Goal: Task Accomplishment & Management: Complete application form

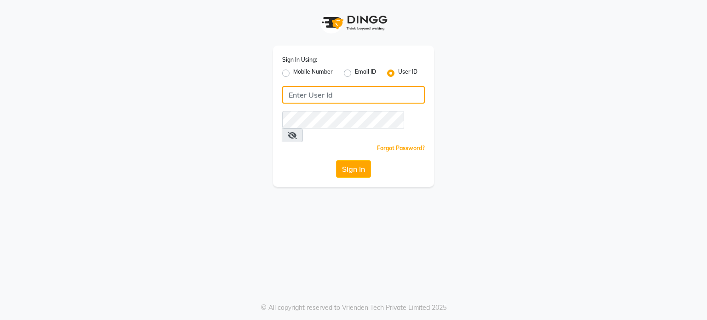
click at [334, 96] on input "Username" at bounding box center [353, 94] width 143 height 17
type input "rex"
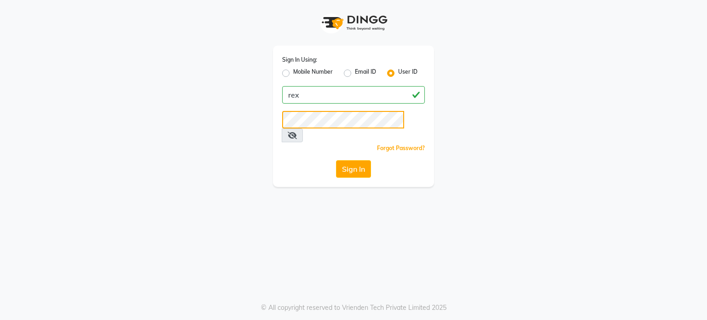
click at [336, 160] on button "Sign In" at bounding box center [353, 168] width 35 height 17
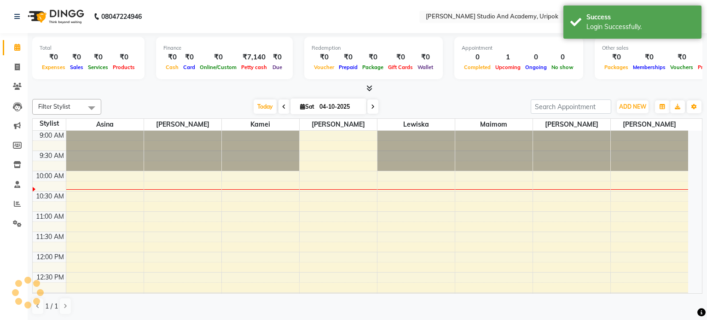
select select "en"
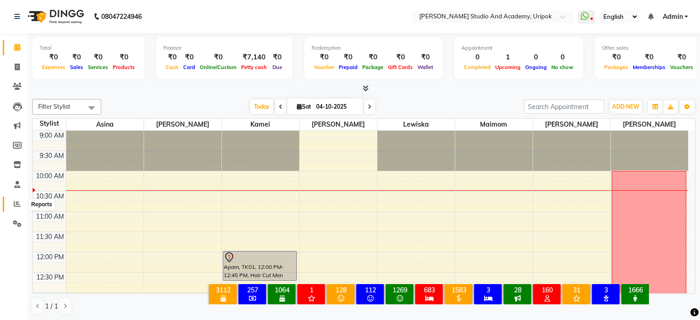
click at [16, 207] on icon at bounding box center [17, 203] width 7 height 7
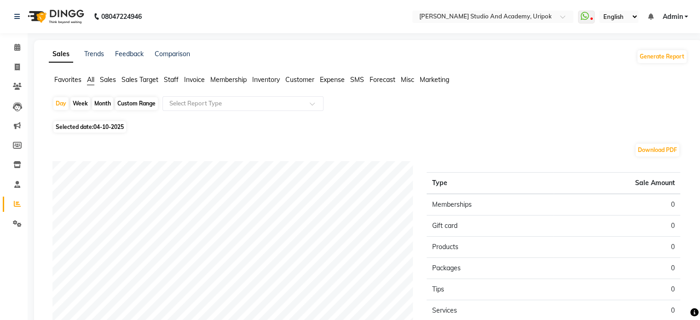
click at [336, 79] on span "Expense" at bounding box center [332, 79] width 25 height 8
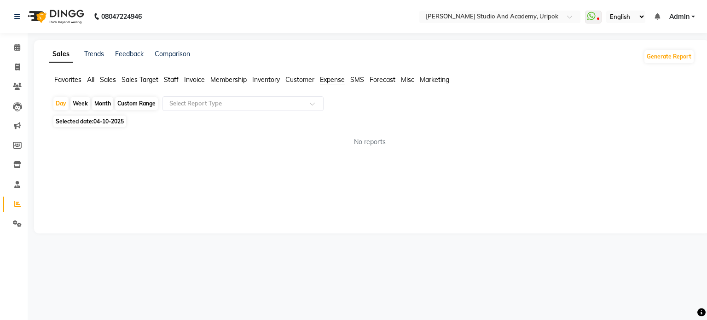
click at [96, 104] on div "Month" at bounding box center [102, 103] width 21 height 13
select select "10"
select select "2025"
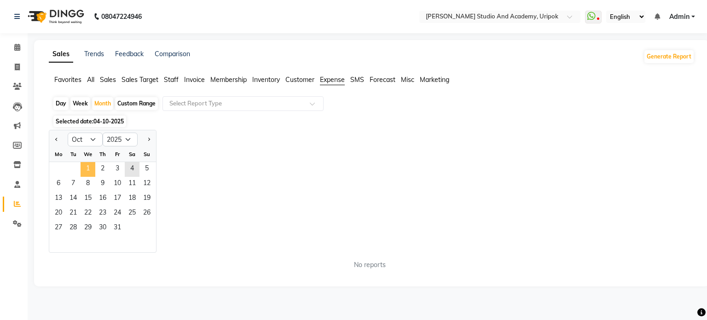
click at [84, 168] on span "1" at bounding box center [88, 169] width 15 height 15
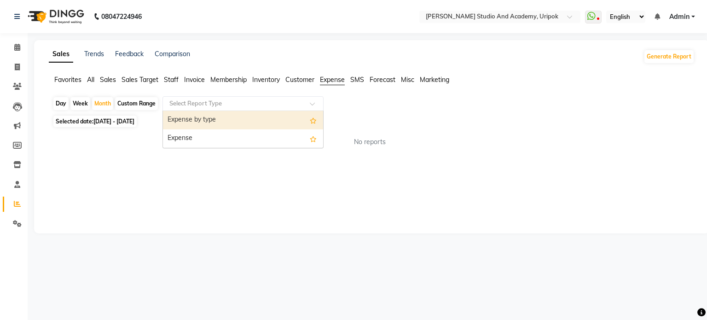
click at [309, 107] on div at bounding box center [243, 103] width 160 height 9
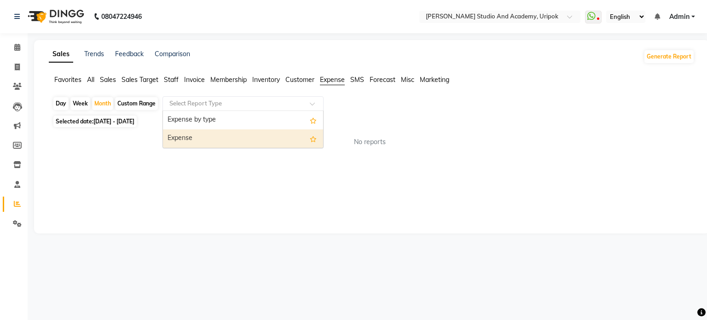
click at [256, 133] on div "Expense" at bounding box center [243, 138] width 160 height 18
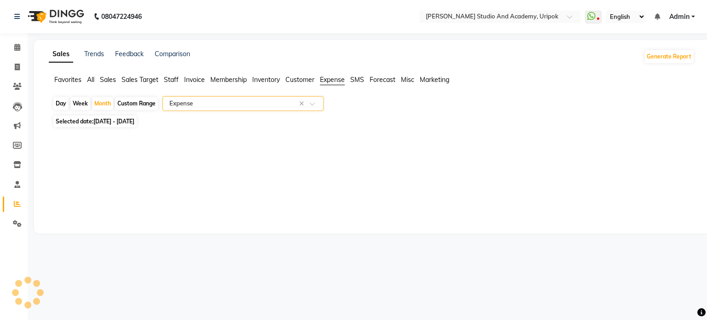
select select "filtered_report"
select select "pdf"
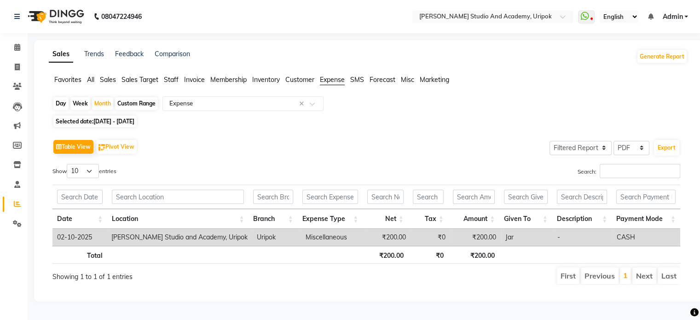
click at [171, 79] on span "Staff" at bounding box center [171, 79] width 15 height 8
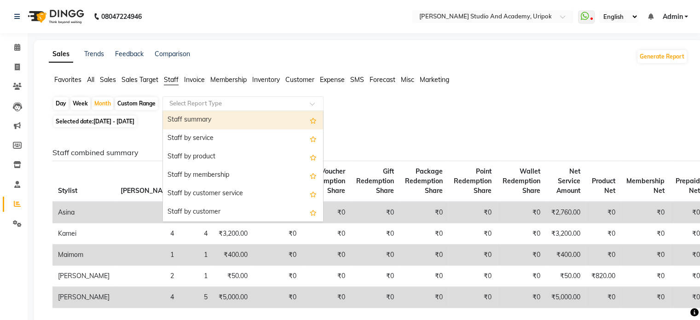
click at [308, 97] on div "Select Report Type" at bounding box center [242, 103] width 161 height 15
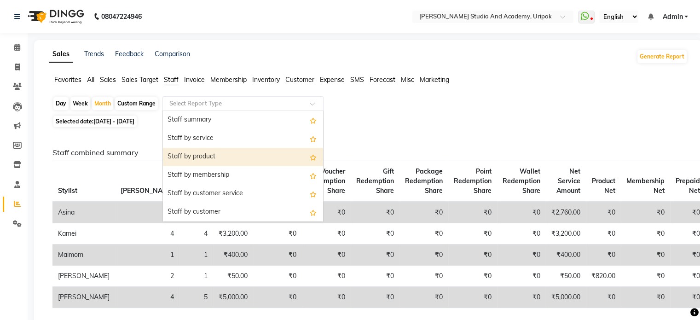
click at [235, 158] on div "Staff by product" at bounding box center [243, 157] width 160 height 18
select select "filtered_report"
select select "pdf"
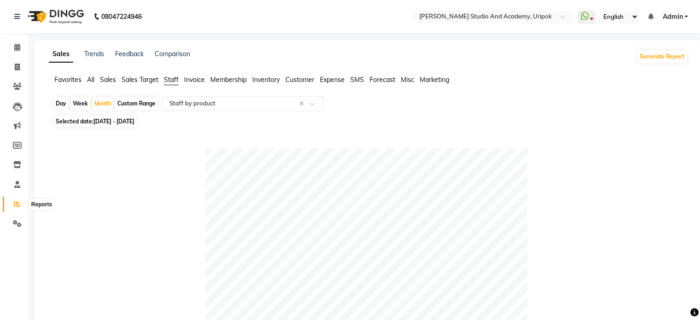
click at [19, 209] on span at bounding box center [17, 204] width 16 height 11
click at [173, 81] on span "Staff" at bounding box center [171, 79] width 15 height 8
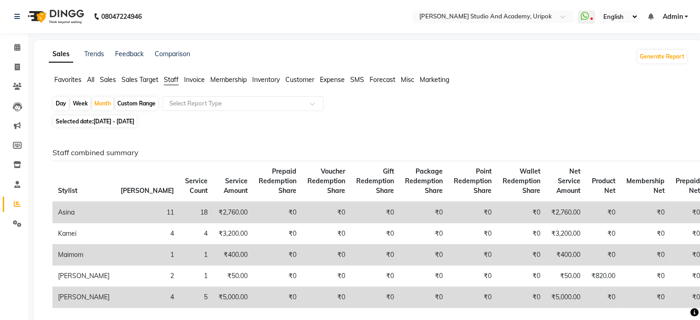
click at [110, 124] on span "[DATE] - [DATE]" at bounding box center [113, 121] width 41 height 7
select select "10"
select select "2025"
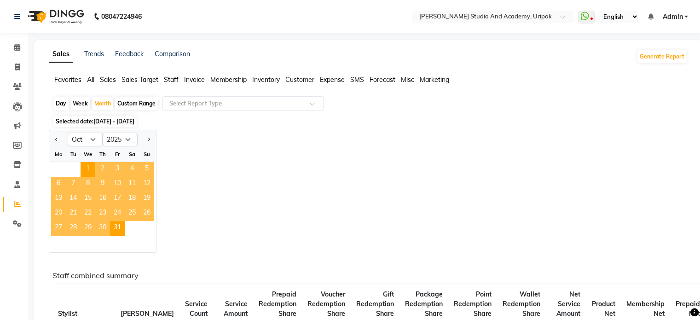
click at [175, 80] on span "Staff" at bounding box center [171, 79] width 15 height 8
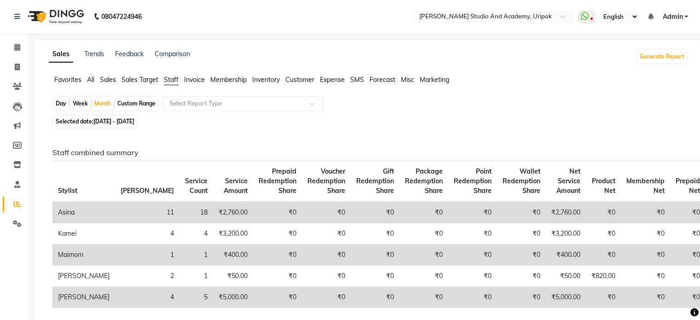
click at [177, 81] on span "Staff" at bounding box center [171, 79] width 15 height 8
click at [588, 18] on icon at bounding box center [584, 16] width 8 height 9
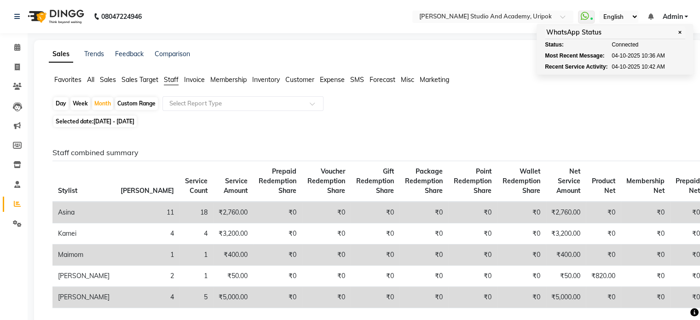
click at [64, 20] on img at bounding box center [54, 17] width 63 height 26
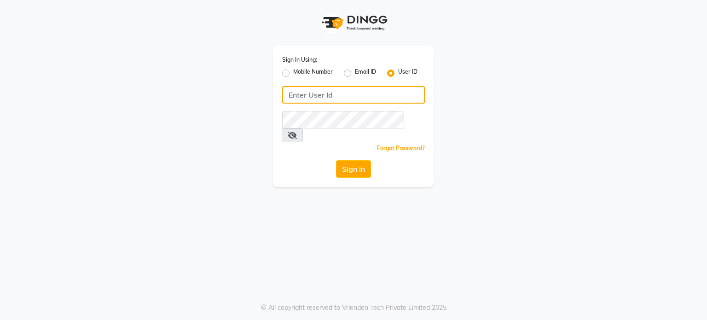
click at [317, 93] on input "Username" at bounding box center [353, 94] width 143 height 17
type input "r"
type input "rex"
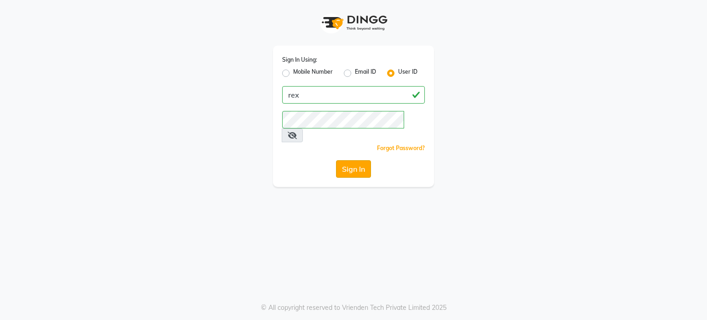
click at [354, 160] on button "Sign In" at bounding box center [353, 168] width 35 height 17
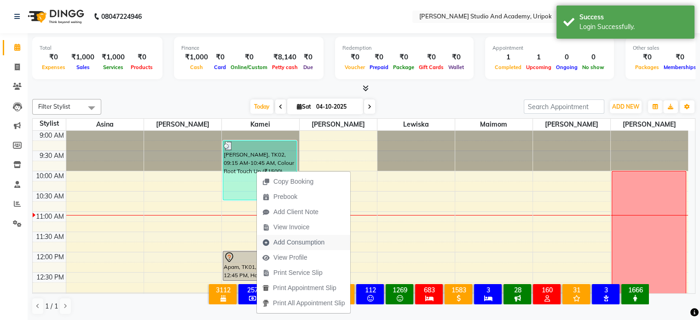
click at [293, 240] on span "Add Consumption" at bounding box center [298, 242] width 51 height 10
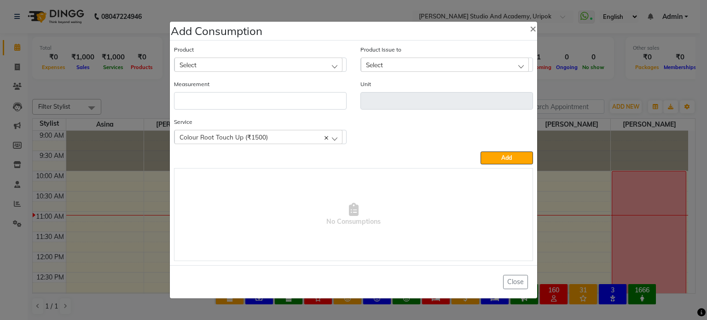
click at [328, 68] on div "Select" at bounding box center [258, 65] width 168 height 14
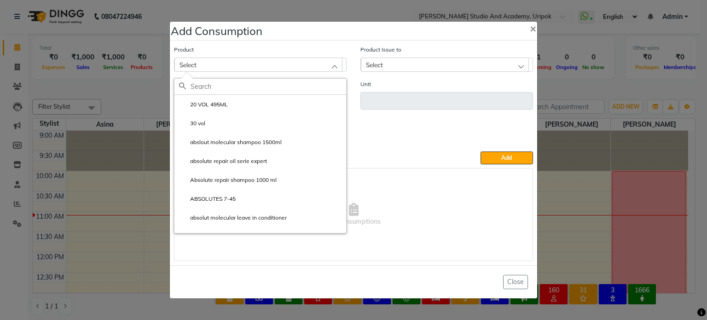
click at [409, 161] on div "Add" at bounding box center [353, 157] width 359 height 13
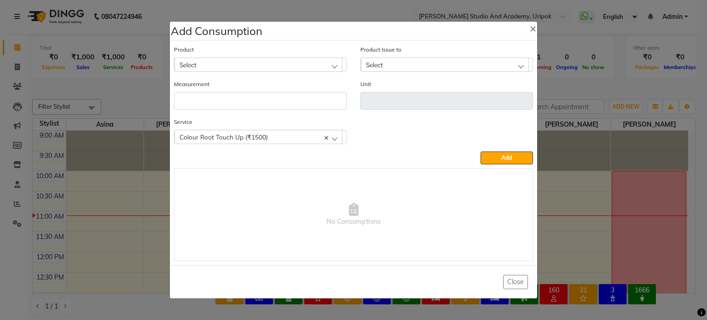
click at [335, 67] on div "Select" at bounding box center [258, 65] width 168 height 14
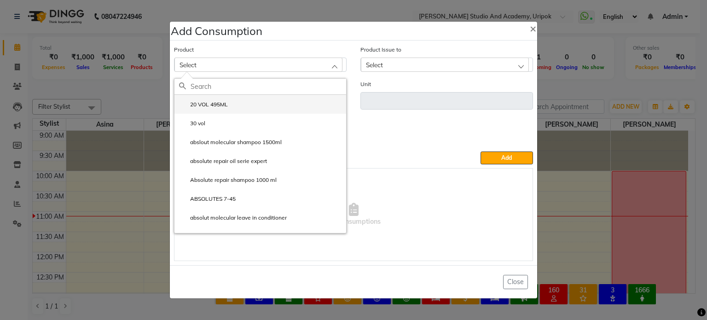
click at [236, 103] on li "20 VOL 495ML" at bounding box center [260, 104] width 172 height 19
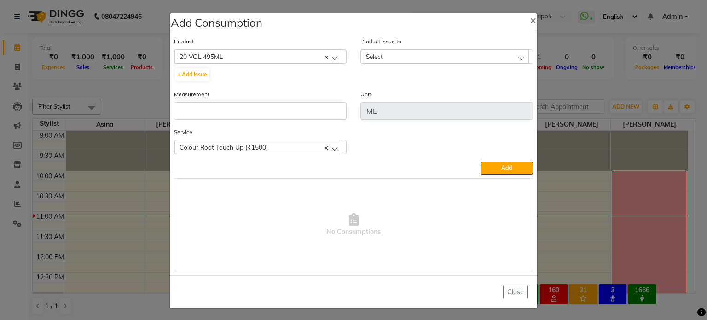
click at [330, 58] on div "20 VOL 495ML" at bounding box center [258, 56] width 168 height 14
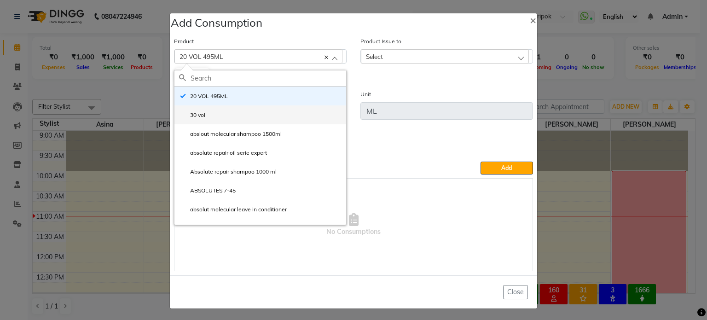
click at [248, 116] on li "30 vol" at bounding box center [260, 114] width 172 height 19
type input "ml"
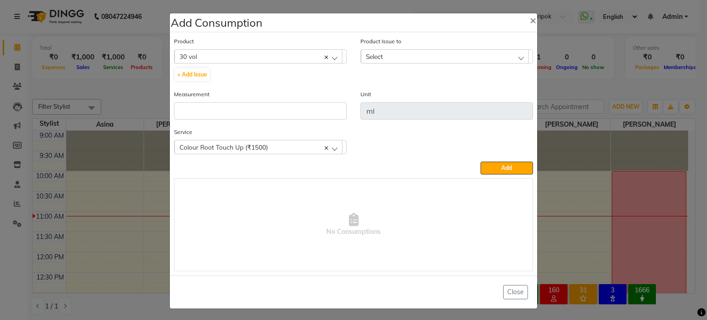
click at [470, 56] on div "Select" at bounding box center [445, 56] width 168 height 14
click at [530, 23] on span "×" at bounding box center [533, 20] width 6 height 14
